Goal: Task Accomplishment & Management: Use online tool/utility

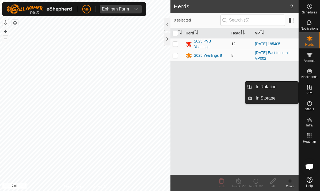
click at [281, 87] on link "In Rotation" at bounding box center [276, 86] width 46 height 11
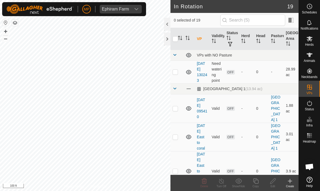
click at [289, 180] on icon at bounding box center [290, 180] width 6 height 6
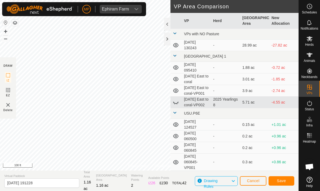
click at [285, 181] on span "Save" at bounding box center [281, 180] width 9 height 4
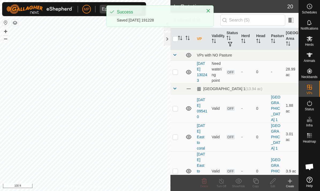
click at [313, 39] on es-mob-svg-icon at bounding box center [310, 38] width 10 height 9
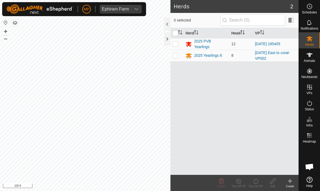
click at [180, 43] on td at bounding box center [177, 44] width 13 height 12
checkbox input "true"
click at [260, 181] on turn-on-svg-icon at bounding box center [255, 180] width 17 height 6
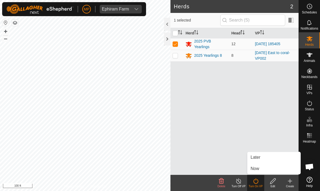
click at [269, 166] on link "Now" at bounding box center [274, 168] width 53 height 11
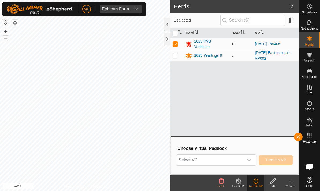
click at [247, 160] on div "dropdown trigger" at bounding box center [249, 159] width 11 height 11
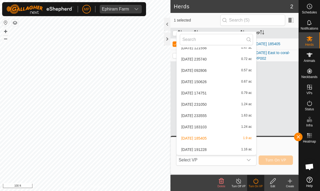
scroll to position [155, 0]
click at [231, 147] on div "2025-10-01 191228 1.16 ac" at bounding box center [216, 149] width 73 height 6
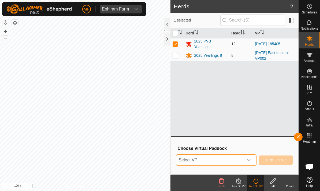
click at [243, 154] on span "Select VP" at bounding box center [210, 159] width 67 height 11
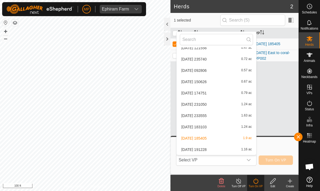
click at [245, 149] on span "1.16 ac" at bounding box center [247, 149] width 10 height 4
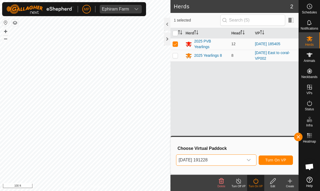
click at [282, 159] on span "Turn On VP" at bounding box center [276, 160] width 21 height 4
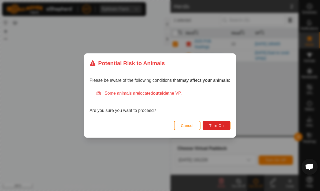
click at [223, 123] on span "Turn On" at bounding box center [217, 125] width 14 height 4
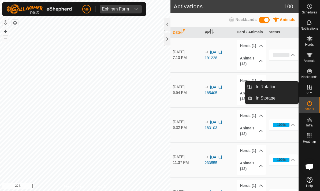
click at [284, 88] on link "In Rotation" at bounding box center [276, 86] width 46 height 11
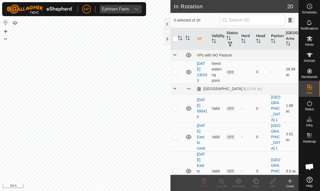
click at [167, 37] on div at bounding box center [167, 38] width 6 height 13
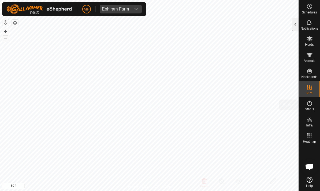
click at [309, 106] on icon at bounding box center [310, 103] width 6 height 6
click at [297, 20] on div at bounding box center [296, 24] width 6 height 13
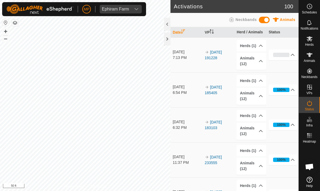
click at [290, 55] on div "0%" at bounding box center [282, 55] width 17 height 4
